Goal: Task Accomplishment & Management: Use online tool/utility

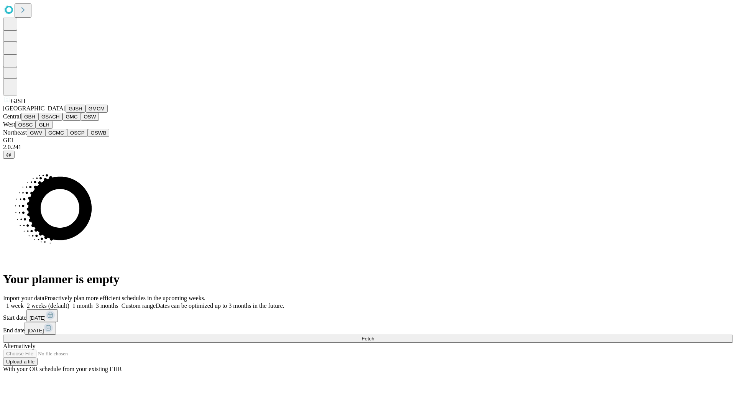
click at [66, 113] on button "GJSH" at bounding box center [76, 109] width 20 height 8
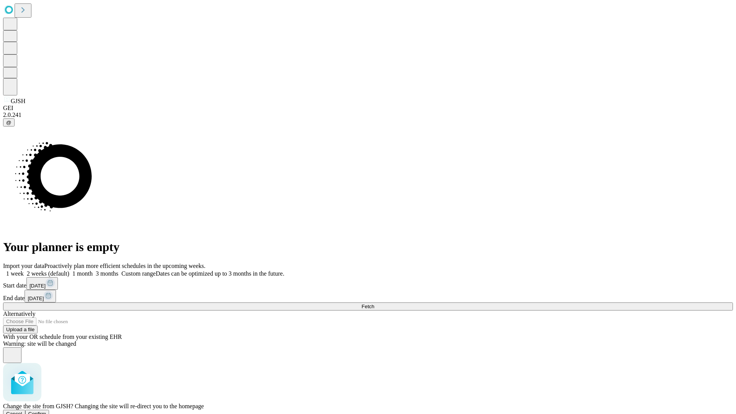
click at [46, 411] on span "Confirm" at bounding box center [37, 414] width 18 height 6
click at [69, 270] on label "2 weeks (default)" at bounding box center [47, 273] width 46 height 7
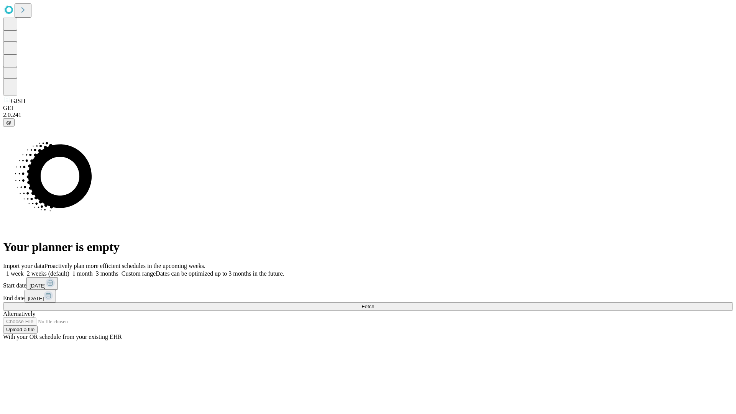
click at [374, 304] on span "Fetch" at bounding box center [367, 307] width 13 height 6
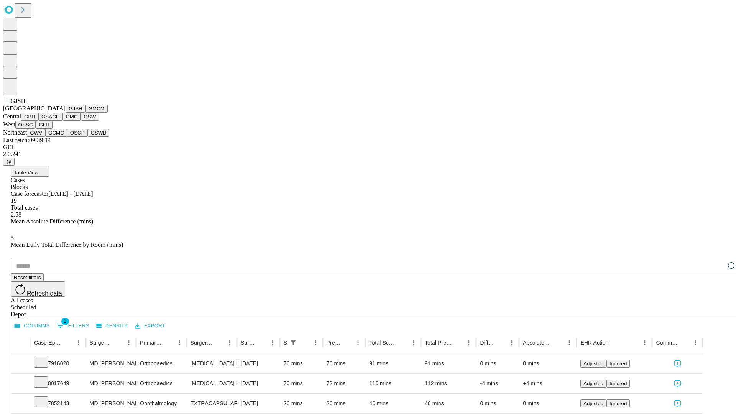
click at [85, 113] on button "GMCM" at bounding box center [96, 109] width 22 height 8
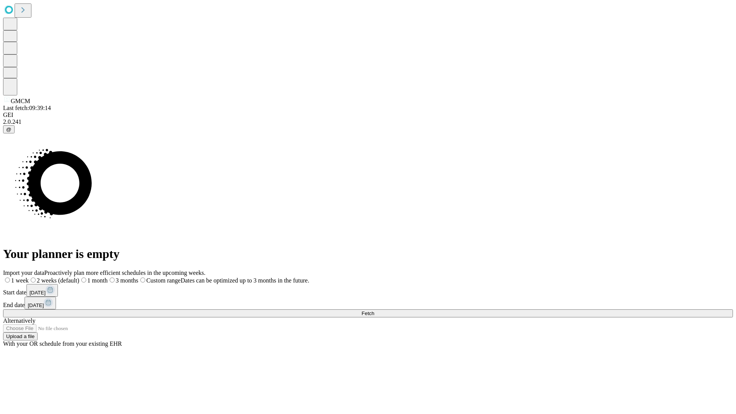
click at [79, 277] on label "2 weeks (default)" at bounding box center [54, 280] width 51 height 7
click at [374, 310] on span "Fetch" at bounding box center [367, 313] width 13 height 6
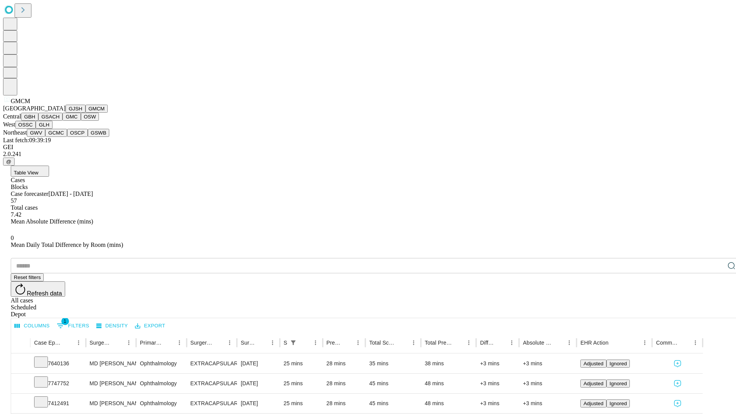
click at [38, 121] on button "GBH" at bounding box center [29, 117] width 17 height 8
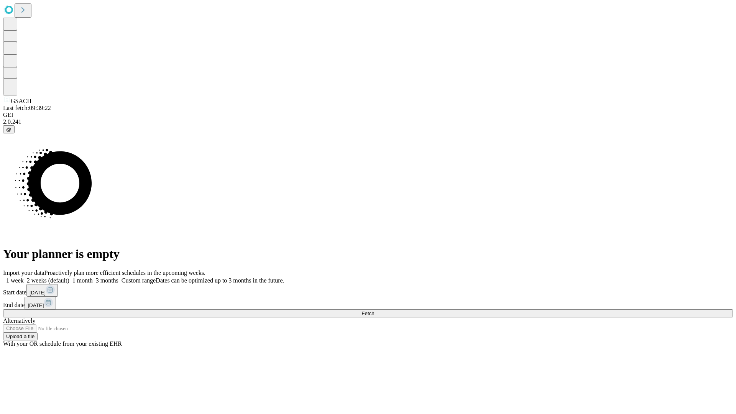
click at [69, 277] on label "2 weeks (default)" at bounding box center [47, 280] width 46 height 7
click at [374, 310] on span "Fetch" at bounding box center [367, 313] width 13 height 6
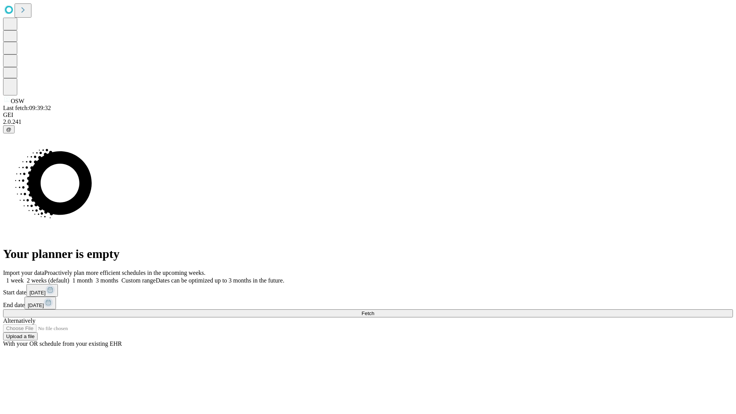
click at [69, 277] on label "2 weeks (default)" at bounding box center [47, 280] width 46 height 7
click at [374, 310] on span "Fetch" at bounding box center [367, 313] width 13 height 6
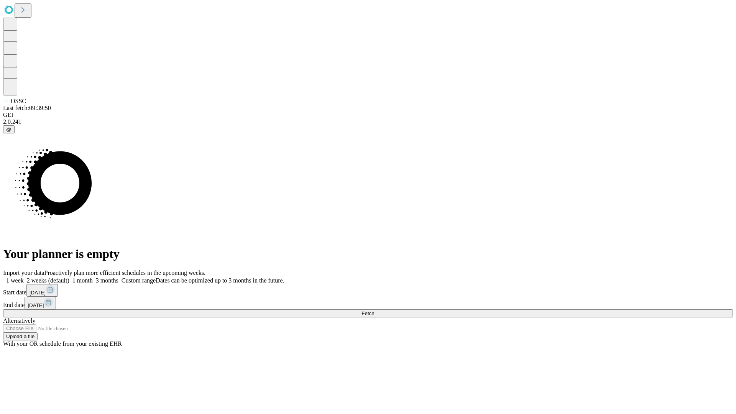
click at [69, 277] on label "2 weeks (default)" at bounding box center [47, 280] width 46 height 7
click at [374, 310] on span "Fetch" at bounding box center [367, 313] width 13 height 6
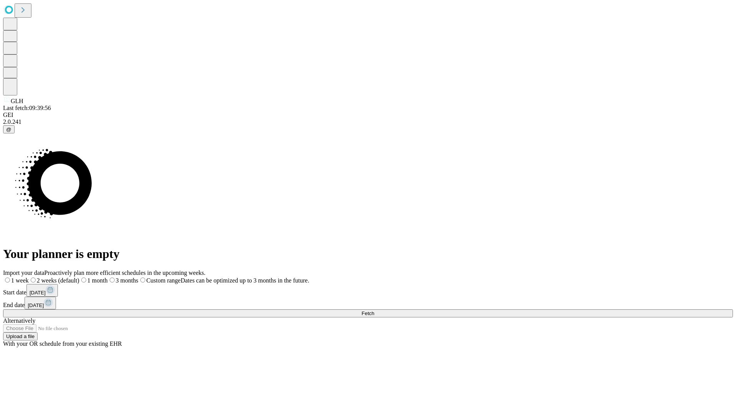
click at [374, 310] on span "Fetch" at bounding box center [367, 313] width 13 height 6
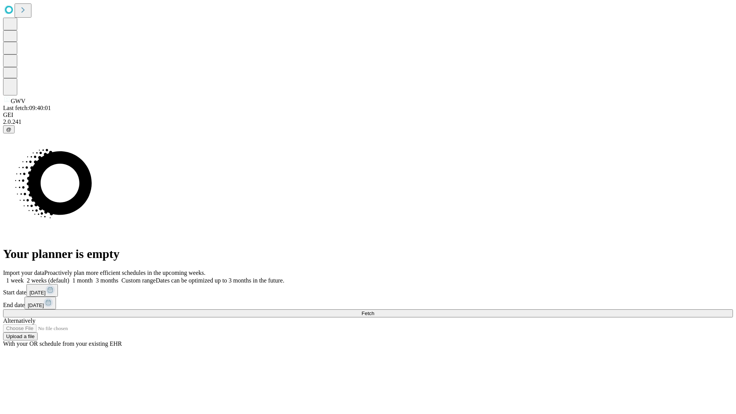
click at [69, 277] on label "2 weeks (default)" at bounding box center [47, 280] width 46 height 7
click at [374, 310] on span "Fetch" at bounding box center [367, 313] width 13 height 6
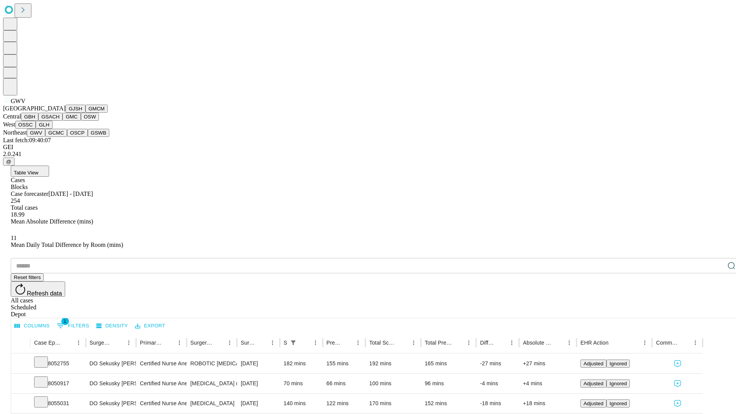
click at [59, 137] on button "GCMC" at bounding box center [56, 133] width 22 height 8
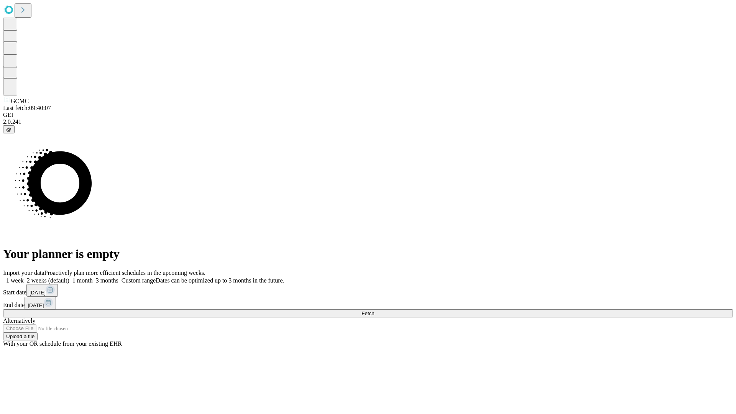
click at [374, 310] on span "Fetch" at bounding box center [367, 313] width 13 height 6
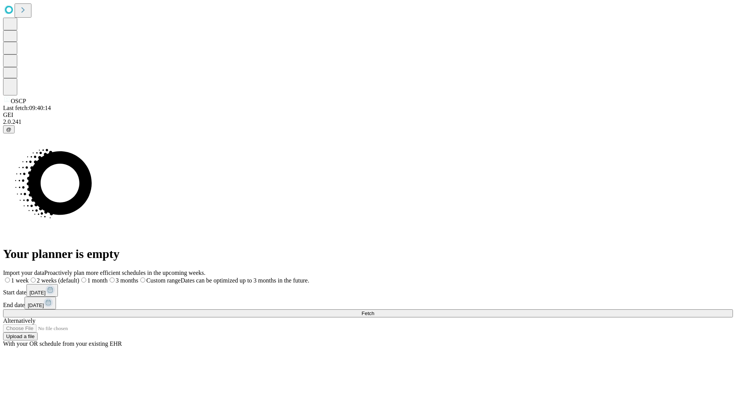
click at [374, 310] on span "Fetch" at bounding box center [367, 313] width 13 height 6
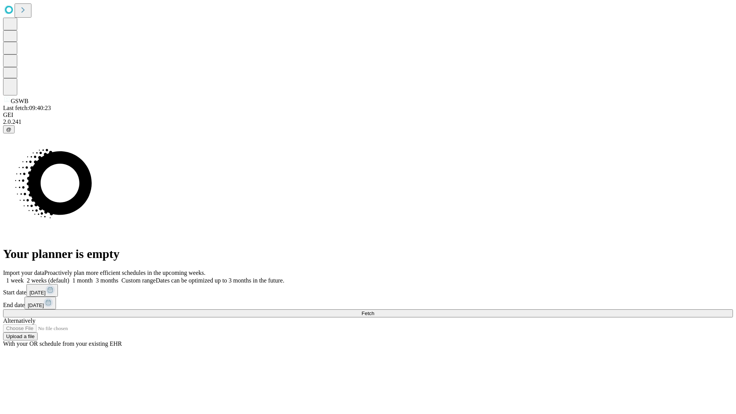
click at [69, 277] on label "2 weeks (default)" at bounding box center [47, 280] width 46 height 7
click at [374, 310] on span "Fetch" at bounding box center [367, 313] width 13 height 6
